Goal: Check status: Check status

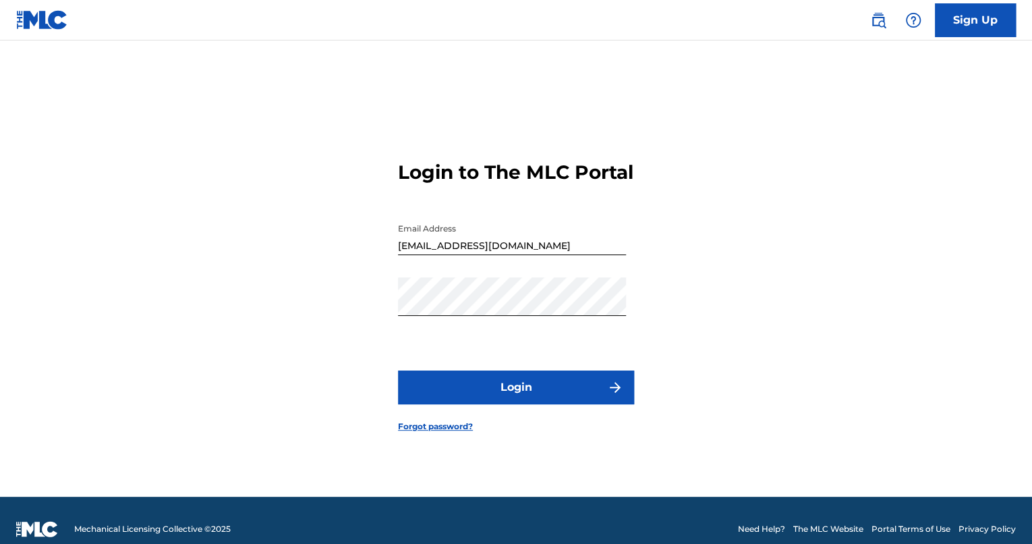
click at [513, 419] on form "Login to The MLC Portal Email Address [EMAIL_ADDRESS][DOMAIN_NAME] Password Log…" at bounding box center [516, 285] width 236 height 422
click at [519, 400] on button "Login" at bounding box center [516, 387] width 236 height 34
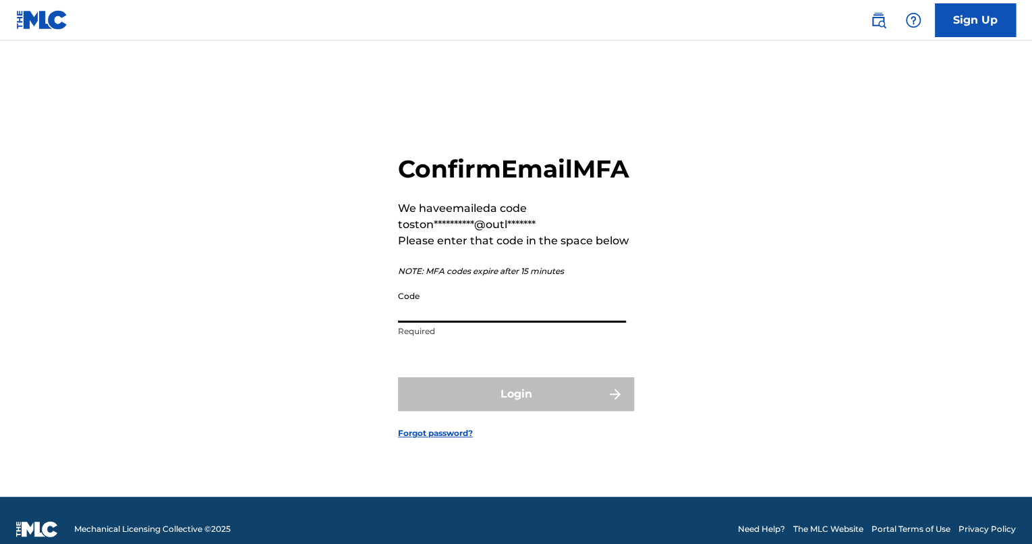
click at [447, 322] on input "Code" at bounding box center [512, 303] width 228 height 38
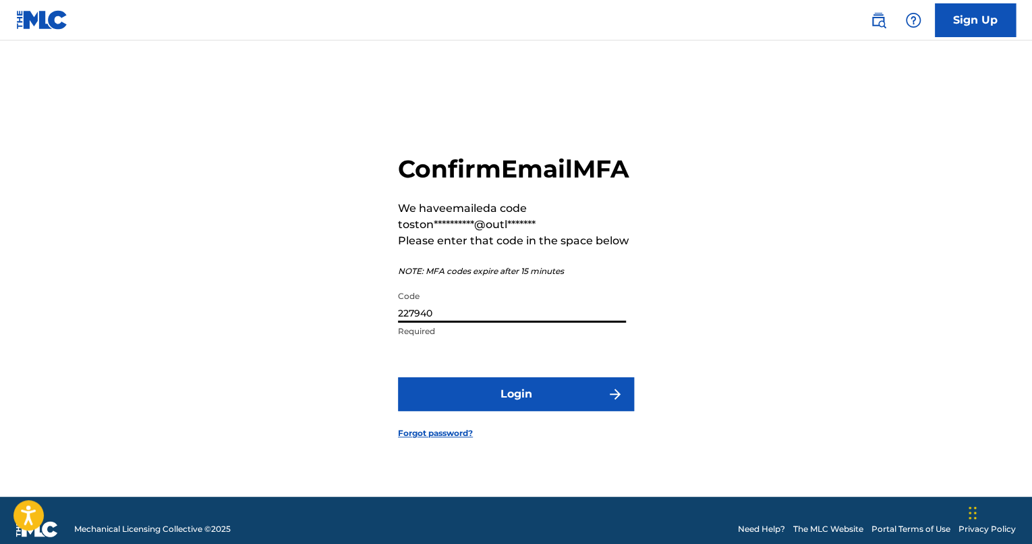
type input "227940"
click at [475, 411] on button "Login" at bounding box center [516, 394] width 236 height 34
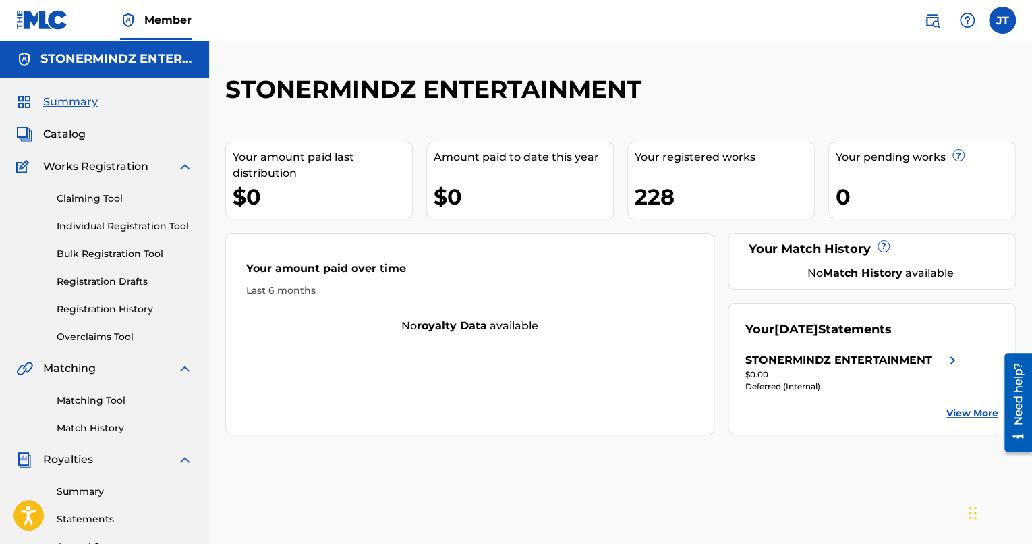
click at [965, 413] on link "View More" at bounding box center [972, 413] width 52 height 14
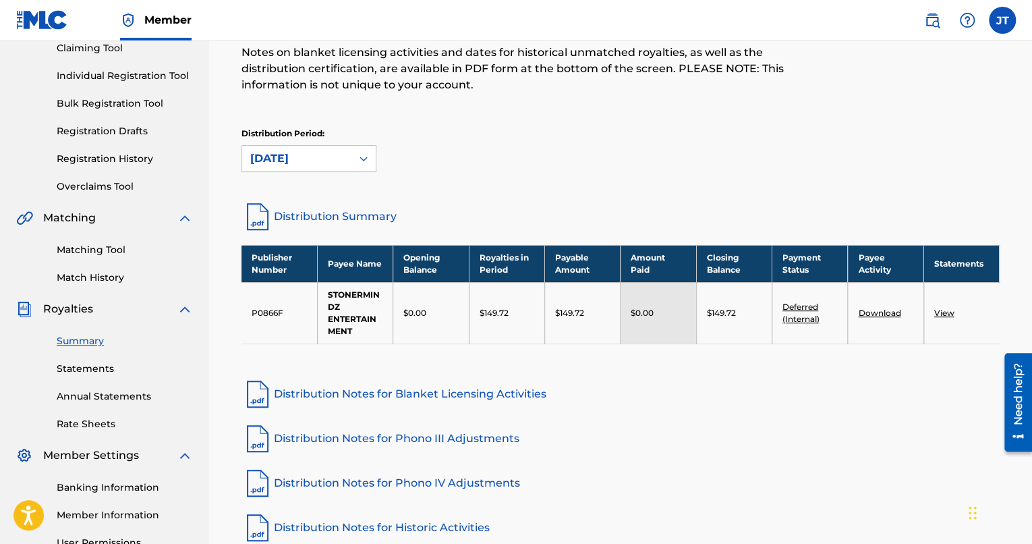
scroll to position [135, 0]
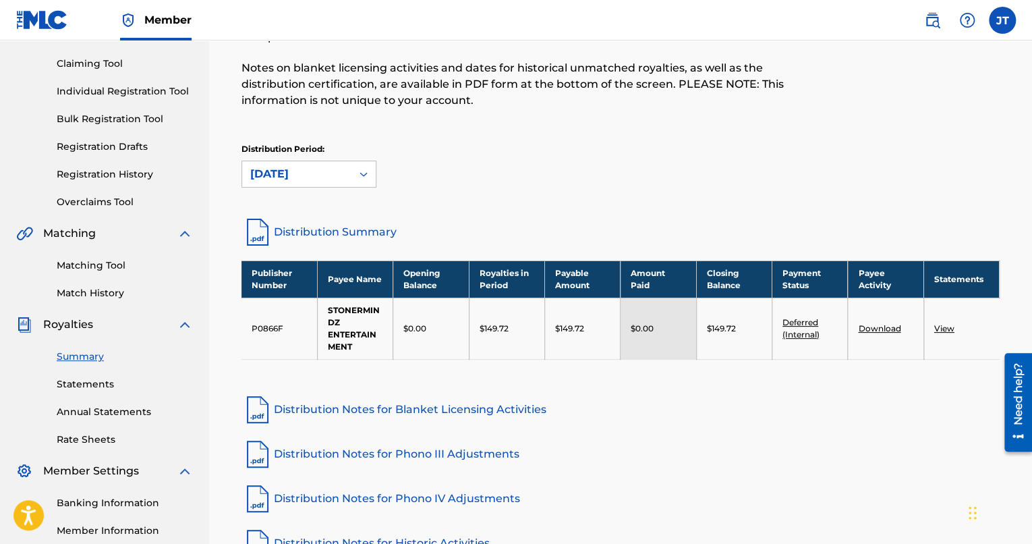
click at [804, 333] on link "Deferred (Internal)" at bounding box center [800, 328] width 37 height 22
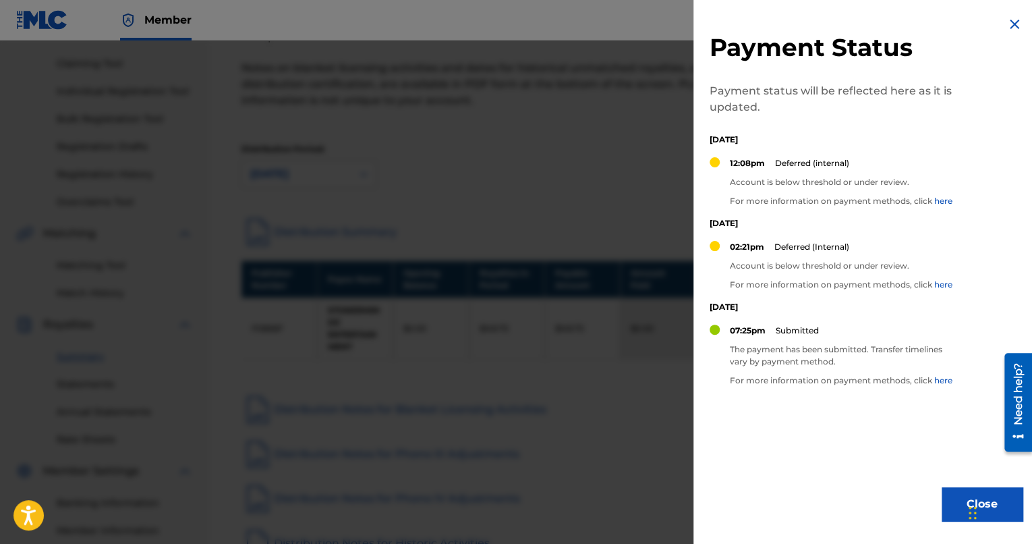
click at [641, 167] on div at bounding box center [516, 312] width 1032 height 544
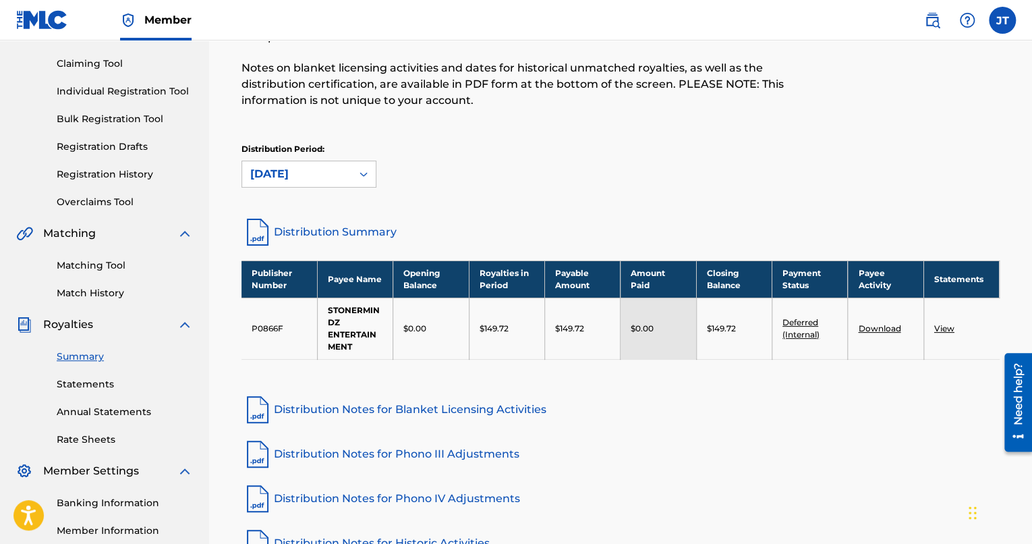
click at [883, 328] on link "Download" at bounding box center [879, 328] width 42 height 10
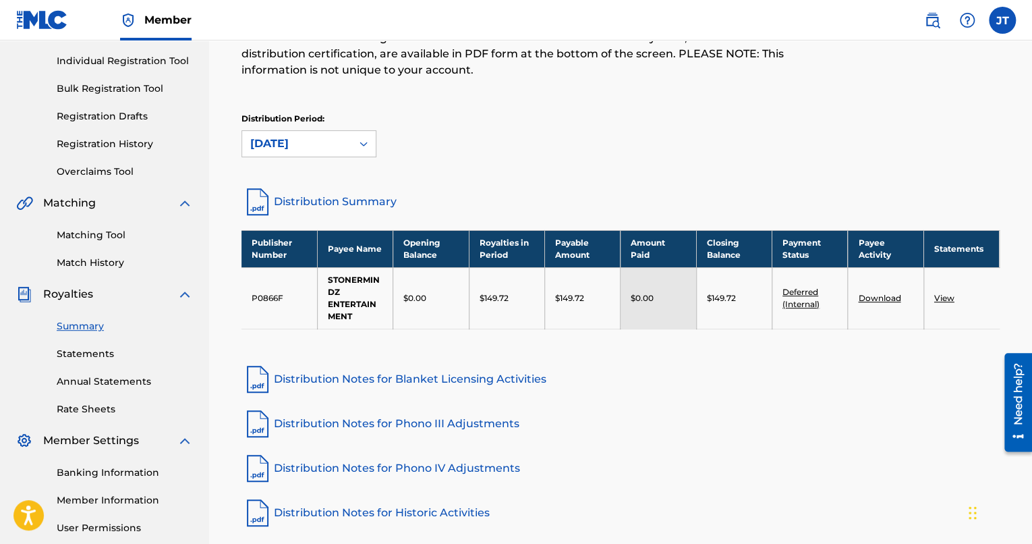
scroll to position [293, 0]
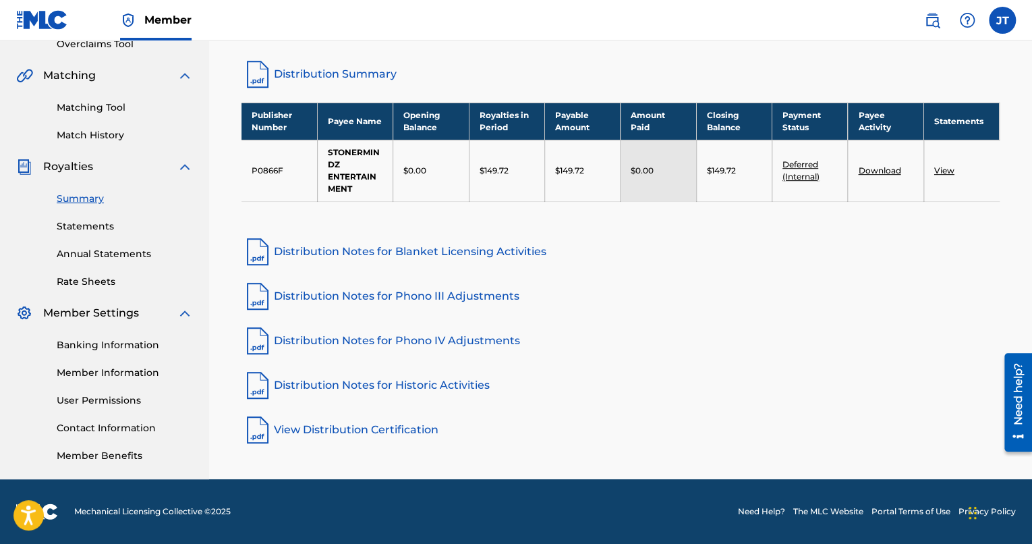
click at [398, 385] on link "Distribution Notes for Historic Activities" at bounding box center [620, 385] width 758 height 32
click at [337, 433] on link "View Distribution Certification" at bounding box center [620, 429] width 758 height 32
click at [428, 388] on link "Distribution Notes for Historic Activities" at bounding box center [620, 385] width 758 height 32
click at [949, 168] on link "View" at bounding box center [944, 170] width 20 height 10
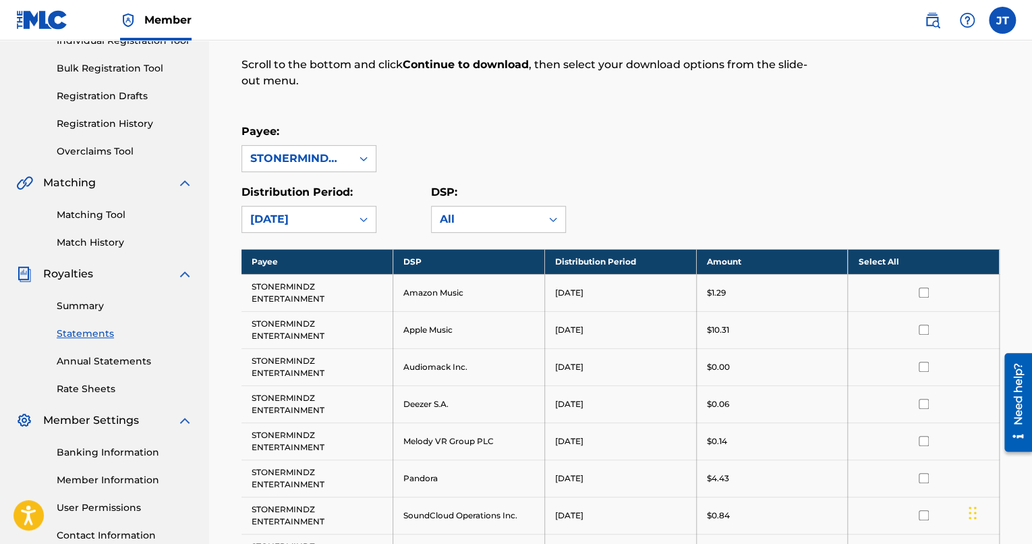
scroll to position [154, 0]
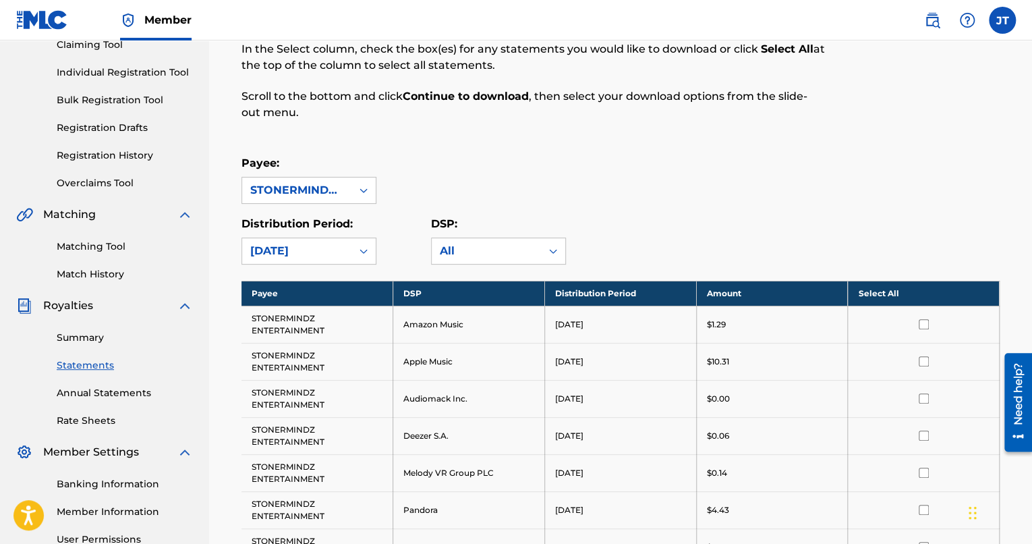
click at [76, 336] on link "Summary" at bounding box center [125, 338] width 136 height 14
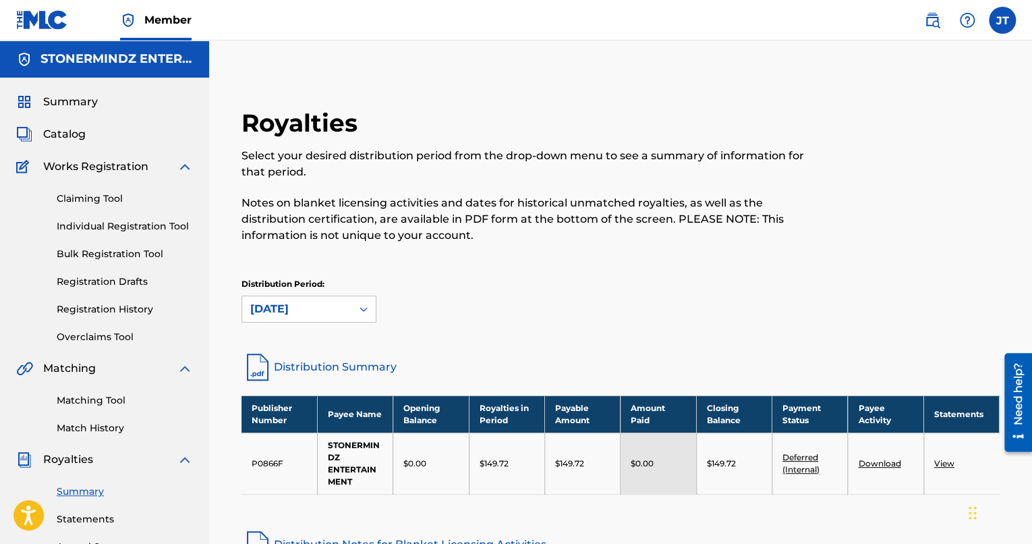
click at [1000, 17] on label at bounding box center [1002, 20] width 27 height 27
click at [1002, 20] on input "[PERSON_NAME] [PERSON_NAME][EMAIL_ADDRESS][DOMAIN_NAME] Notification Preference…" at bounding box center [1002, 20] width 0 height 0
click at [645, 154] on p "Select your desired distribution period from the drop-down menu to see a summar…" at bounding box center [532, 164] width 583 height 32
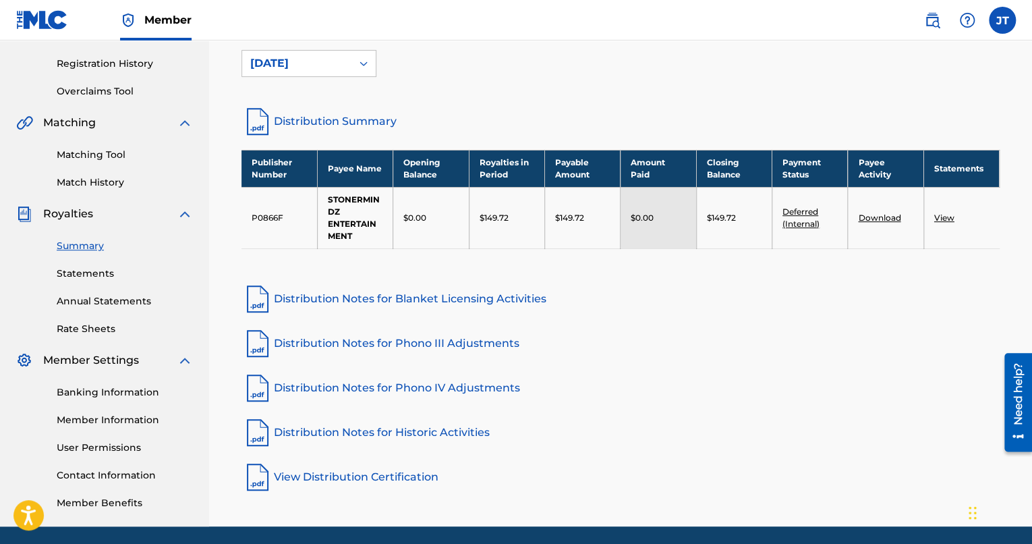
scroll to position [293, 0]
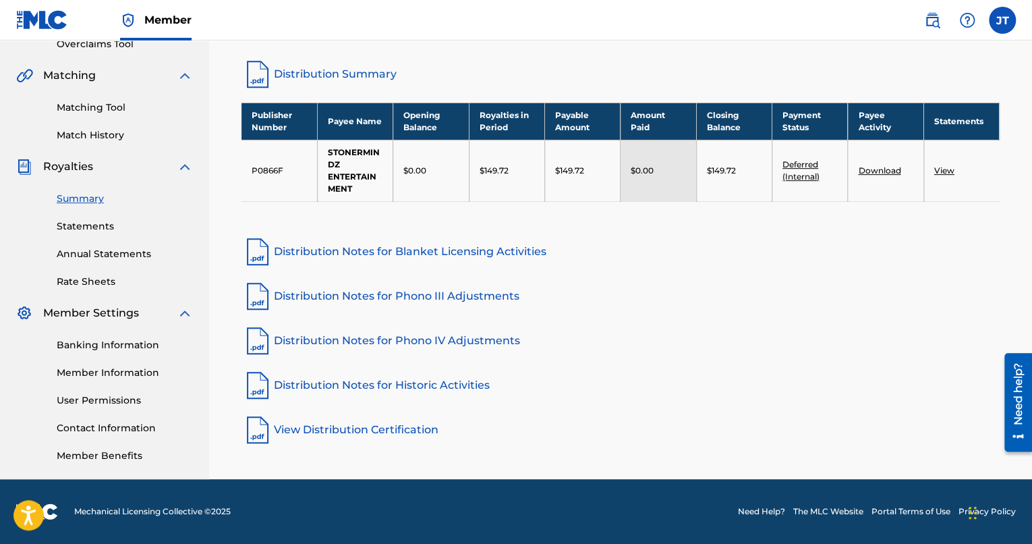
click at [94, 378] on link "Member Information" at bounding box center [125, 373] width 136 height 14
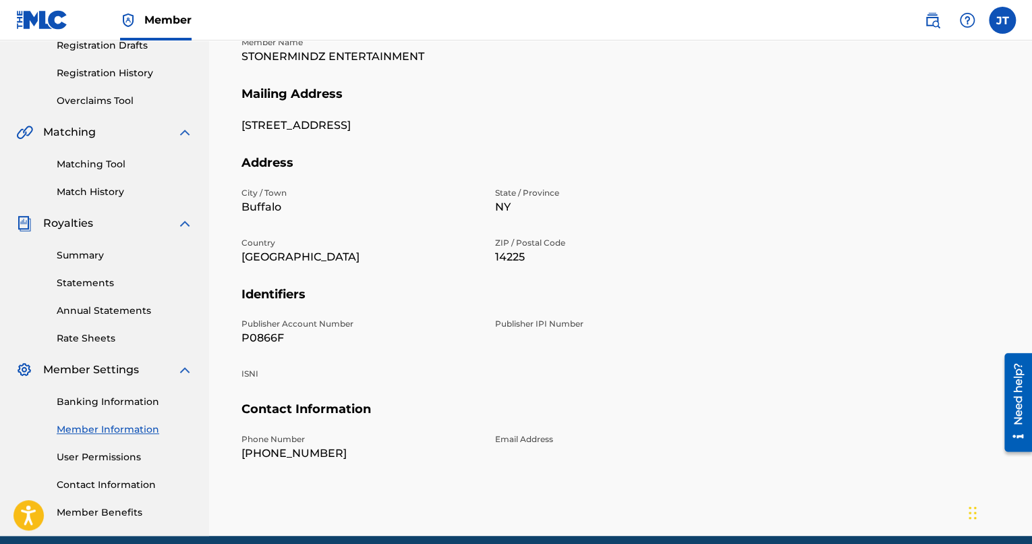
scroll to position [293, 0]
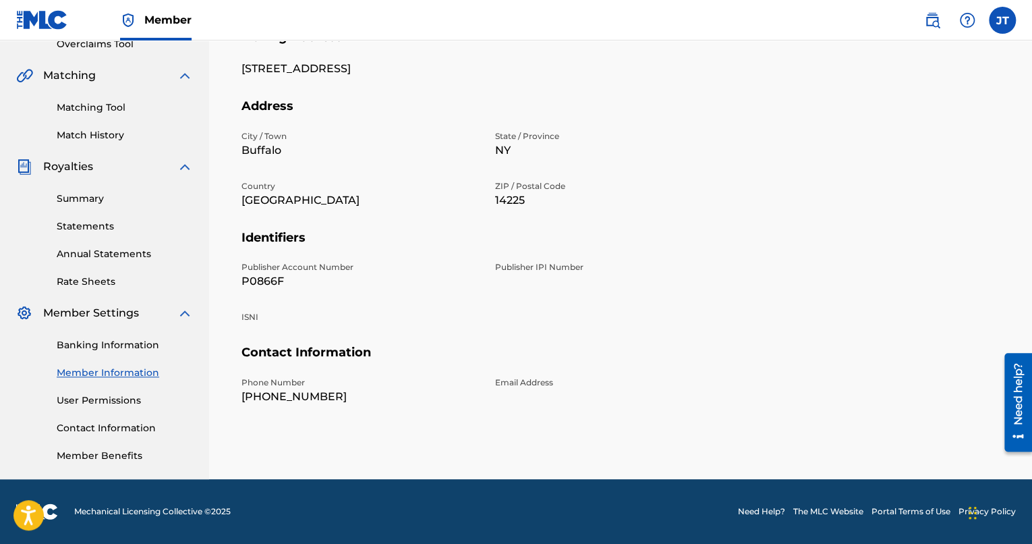
click at [97, 348] on link "Banking Information" at bounding box center [125, 345] width 136 height 14
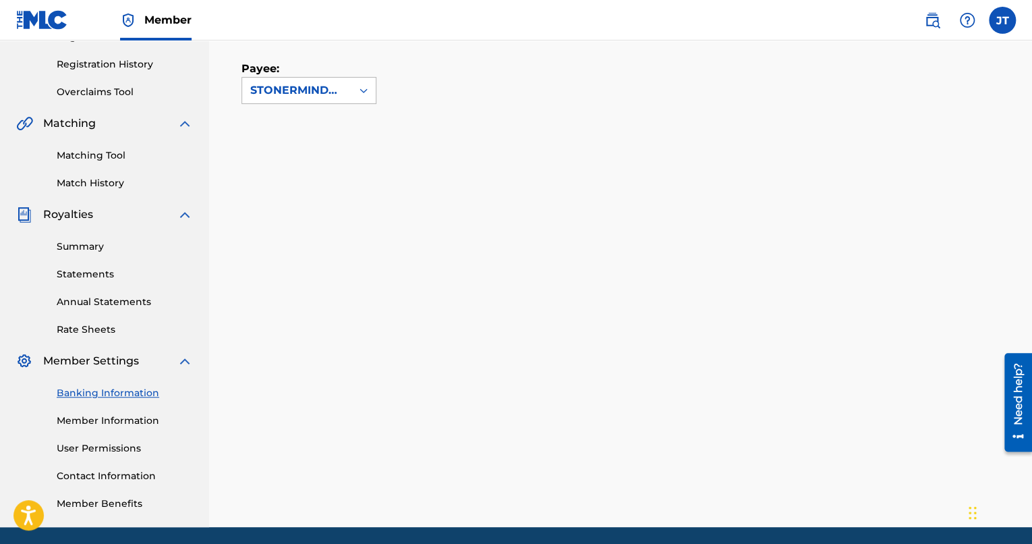
scroll to position [158, 0]
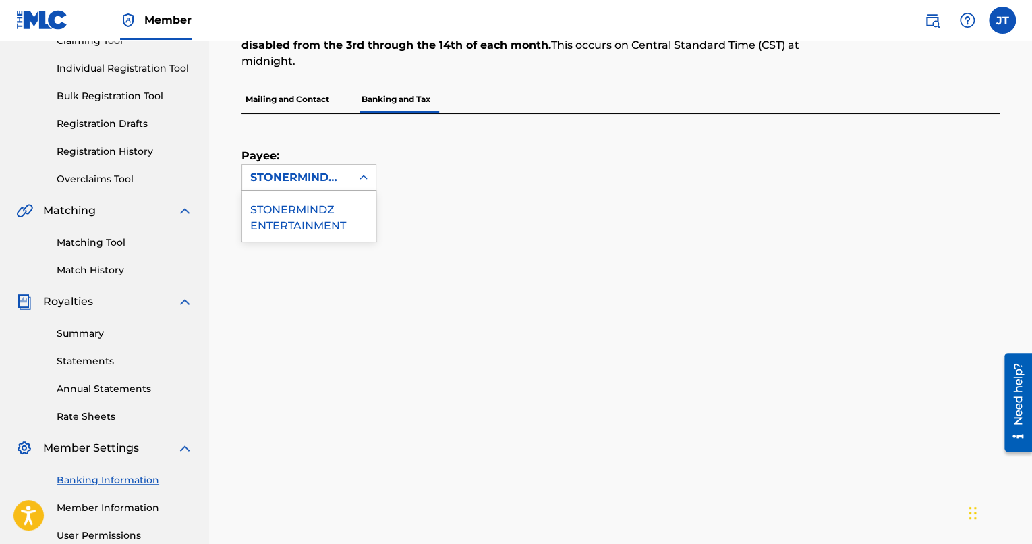
click at [311, 180] on div "STONERMINDZ ENTERTAINMENT" at bounding box center [296, 177] width 93 height 16
click at [476, 205] on div "Payee: STONERMINDZ ENTERTAINMENT" at bounding box center [620, 244] width 758 height 261
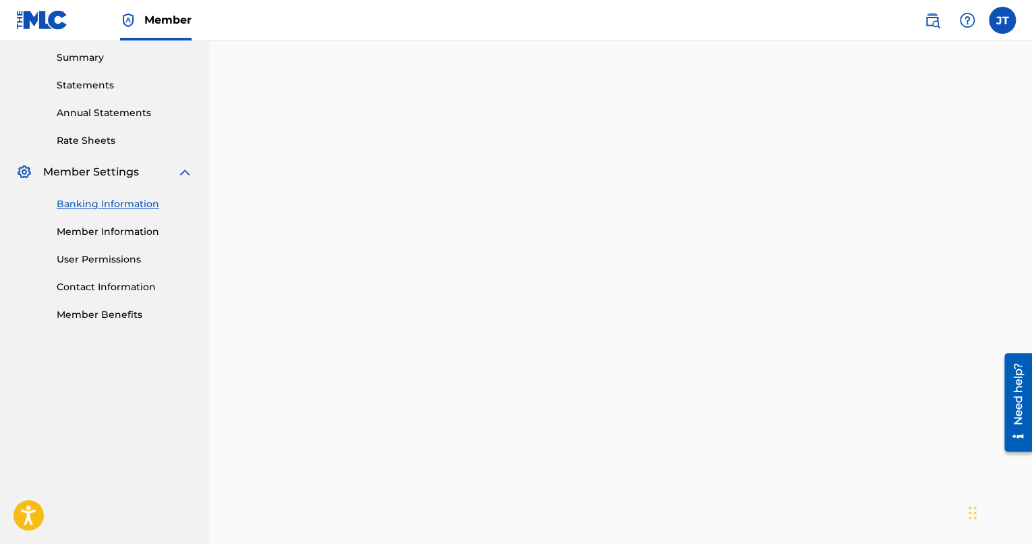
scroll to position [752, 0]
